Goal: Information Seeking & Learning: Learn about a topic

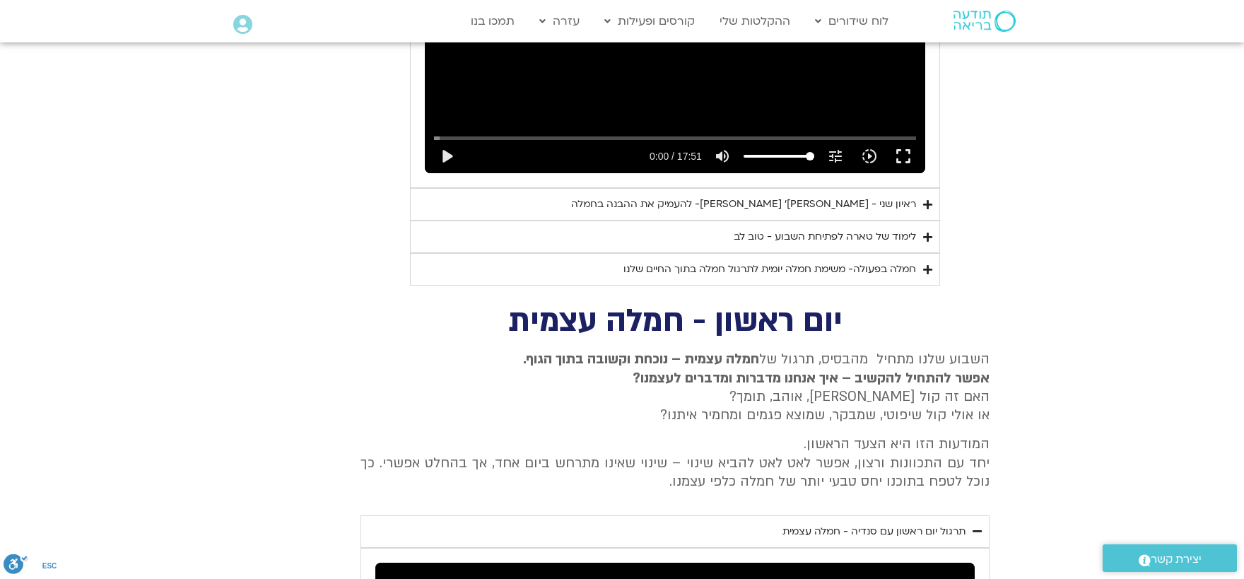
scroll to position [758, 0]
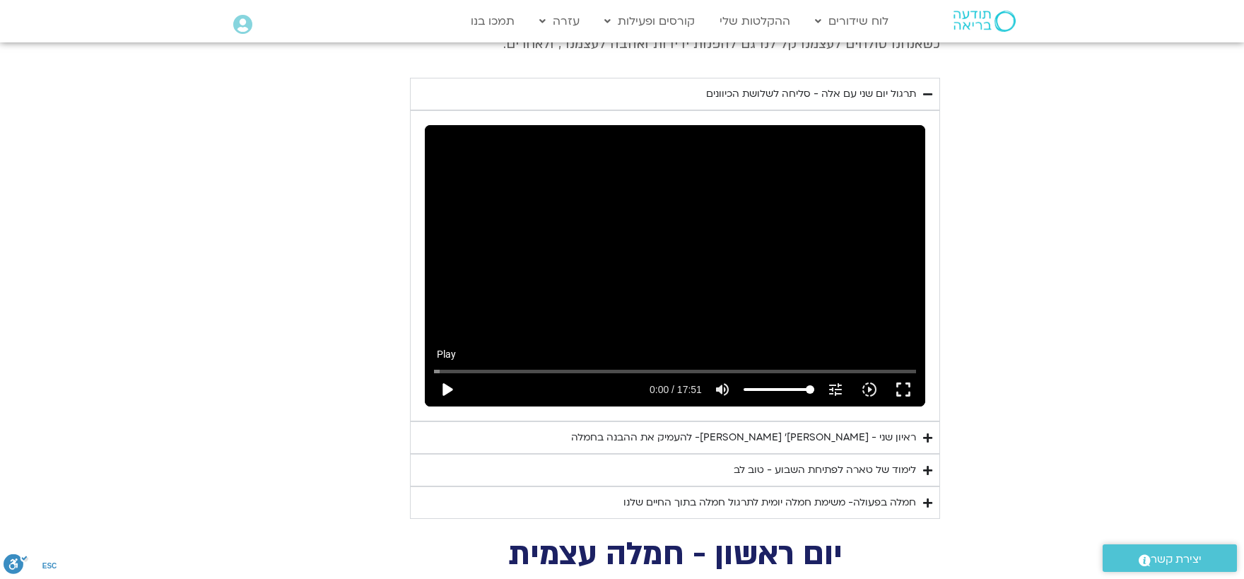
click at [447, 373] on button "play_arrow" at bounding box center [447, 390] width 34 height 34
type input "0.581395"
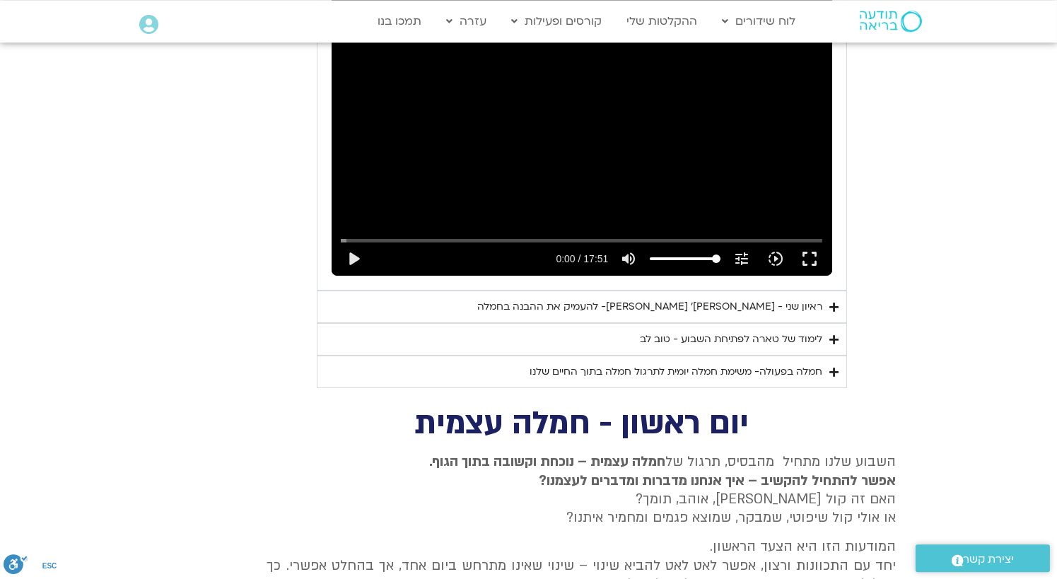
scroll to position [914, 0]
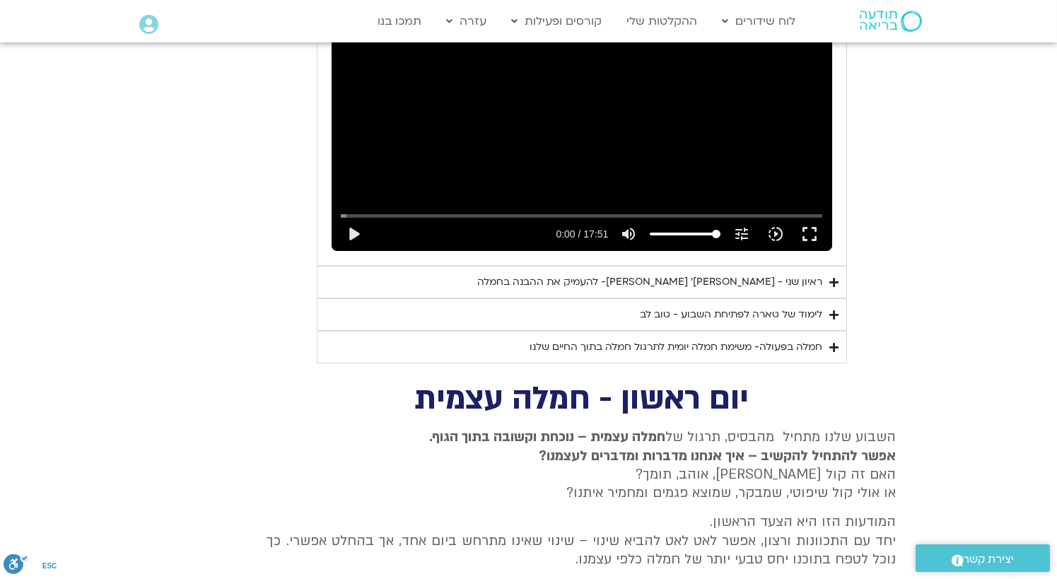
click at [837, 277] on icon "Accordion. Open links with Enter or Space, close with Escape, and navigate with…" at bounding box center [834, 282] width 9 height 11
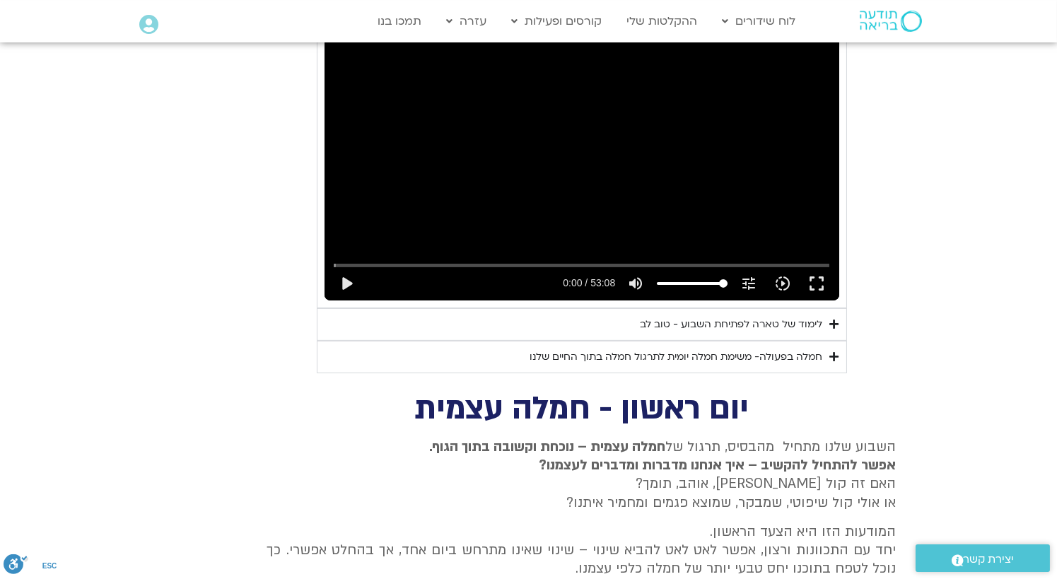
scroll to position [1225, 0]
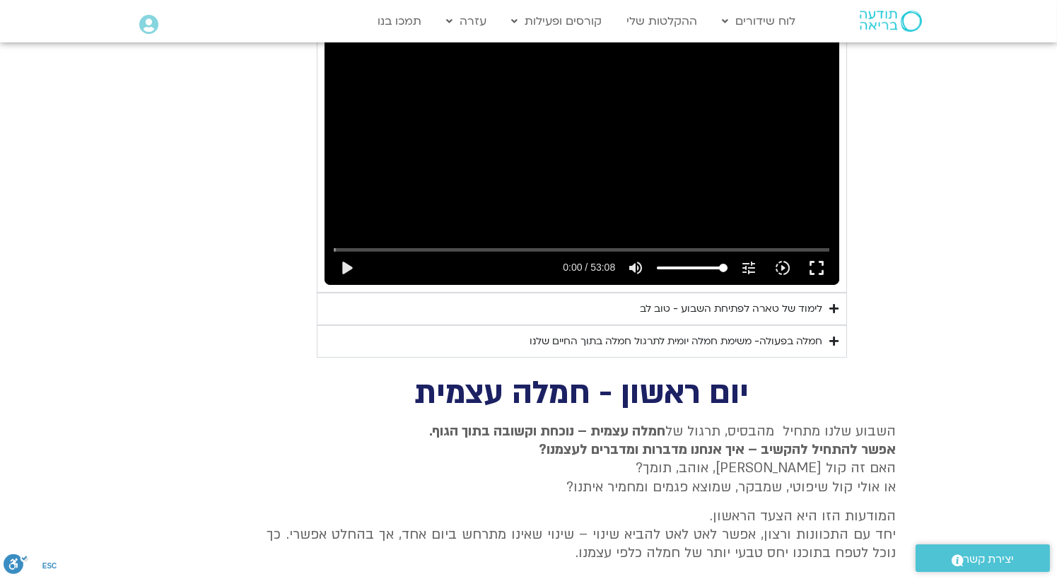
click at [832, 303] on icon "Accordion. Open links with Enter or Space, close with Escape, and navigate with…" at bounding box center [834, 308] width 9 height 11
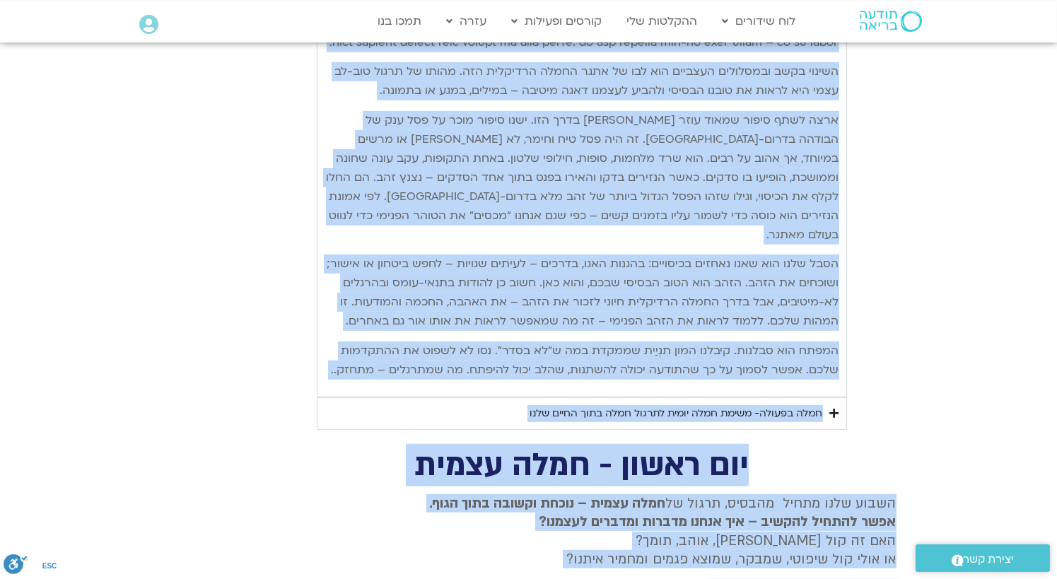
scroll to position [1890, 0]
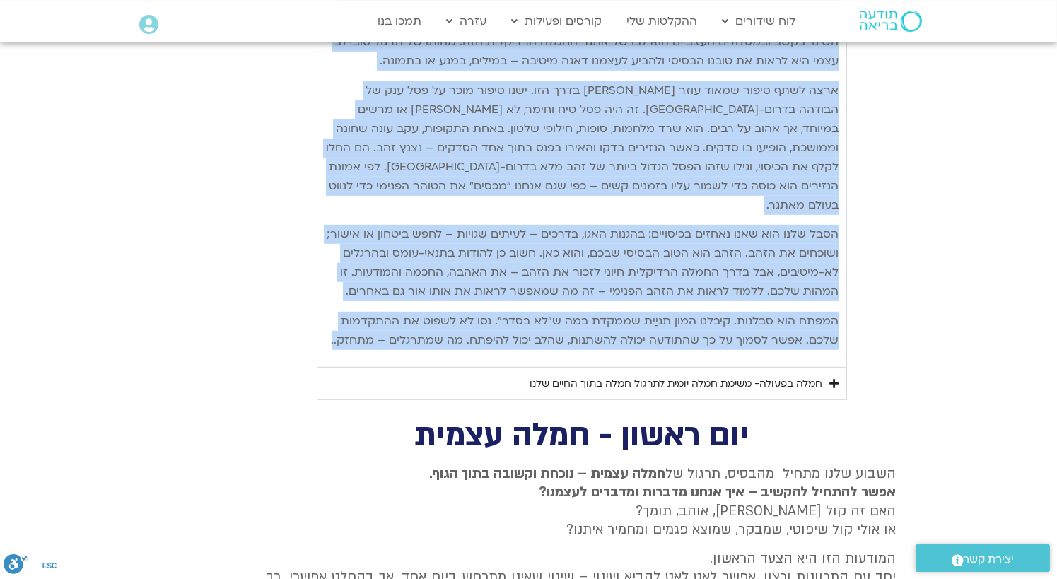
drag, startPoint x: 746, startPoint y: 78, endPoint x: 279, endPoint y: 316, distance: 524.1
click at [838, 378] on icon "Accordion. Open links with Enter or Space, close with Escape, and navigate with…" at bounding box center [834, 383] width 9 height 11
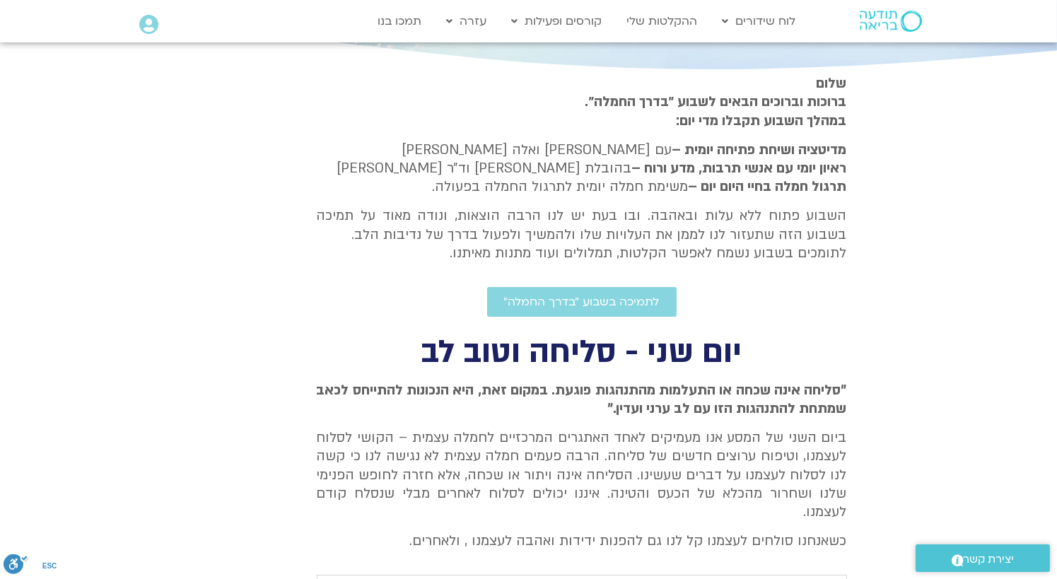
scroll to position [307, 0]
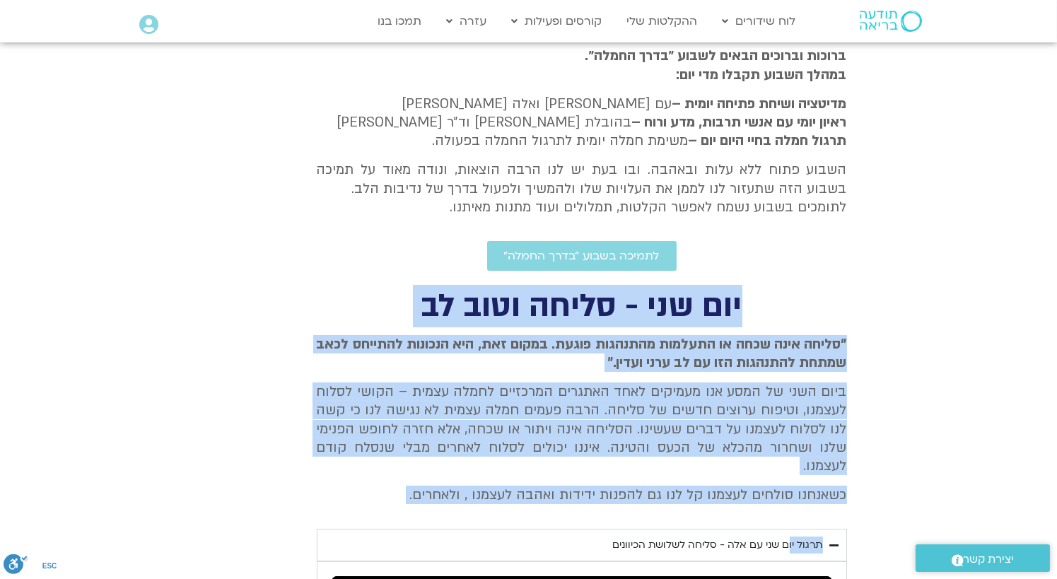
drag, startPoint x: 692, startPoint y: 378, endPoint x: 785, endPoint y: 291, distance: 127.0
copy div "יום שני - סליחה וטוב [PERSON_NAME] "סליחה אינה שכחה או התעלמות מהתנהגות פוגעת. …"
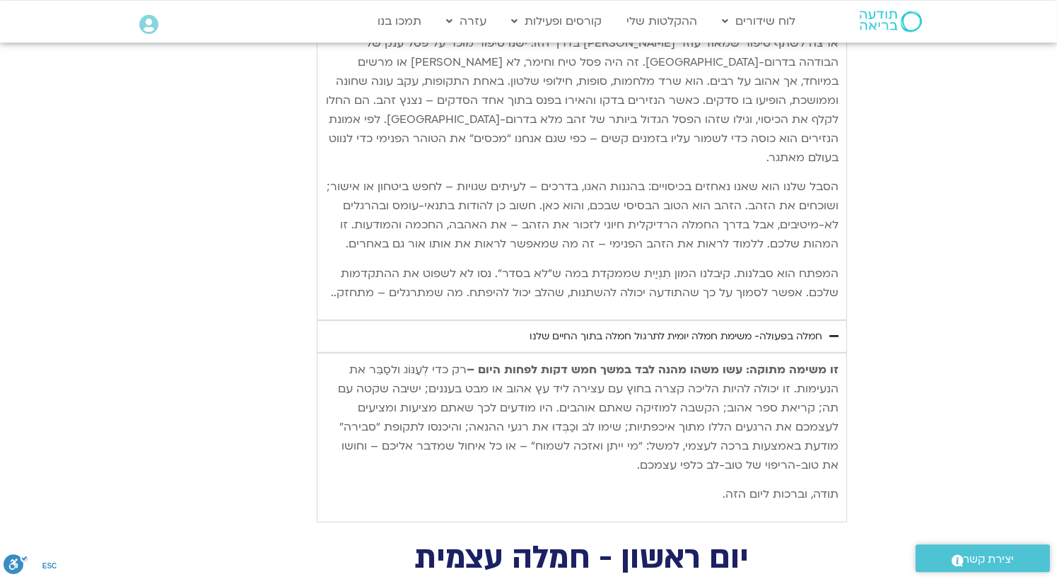
scroll to position [2018, 0]
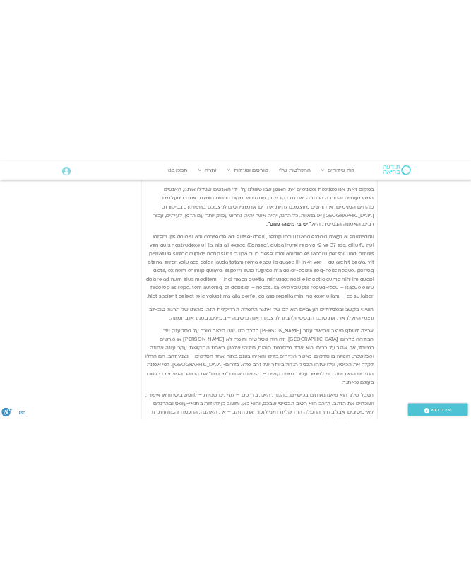
scroll to position [1474, 0]
